Goal: Transaction & Acquisition: Purchase product/service

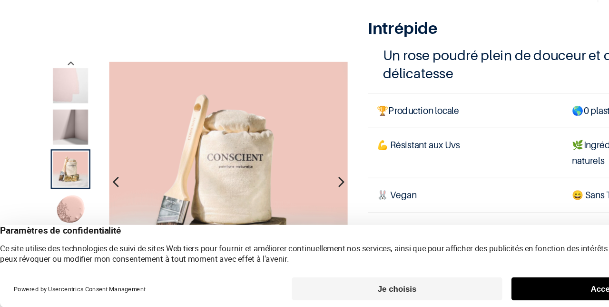
click at [250, 196] on img at bounding box center [189, 202] width 198 height 198
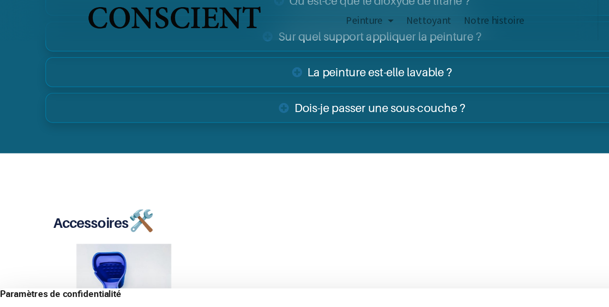
scroll to position [1682, 0]
